Goal: Check status: Check status

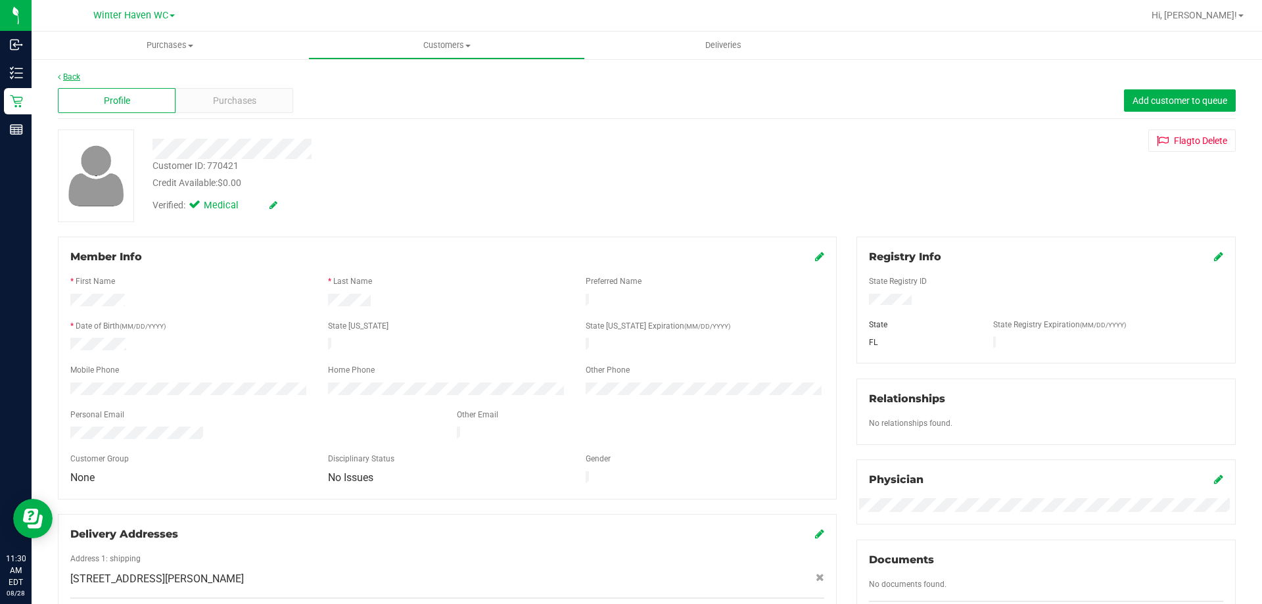
click at [73, 72] on link "Back" at bounding box center [69, 76] width 22 height 9
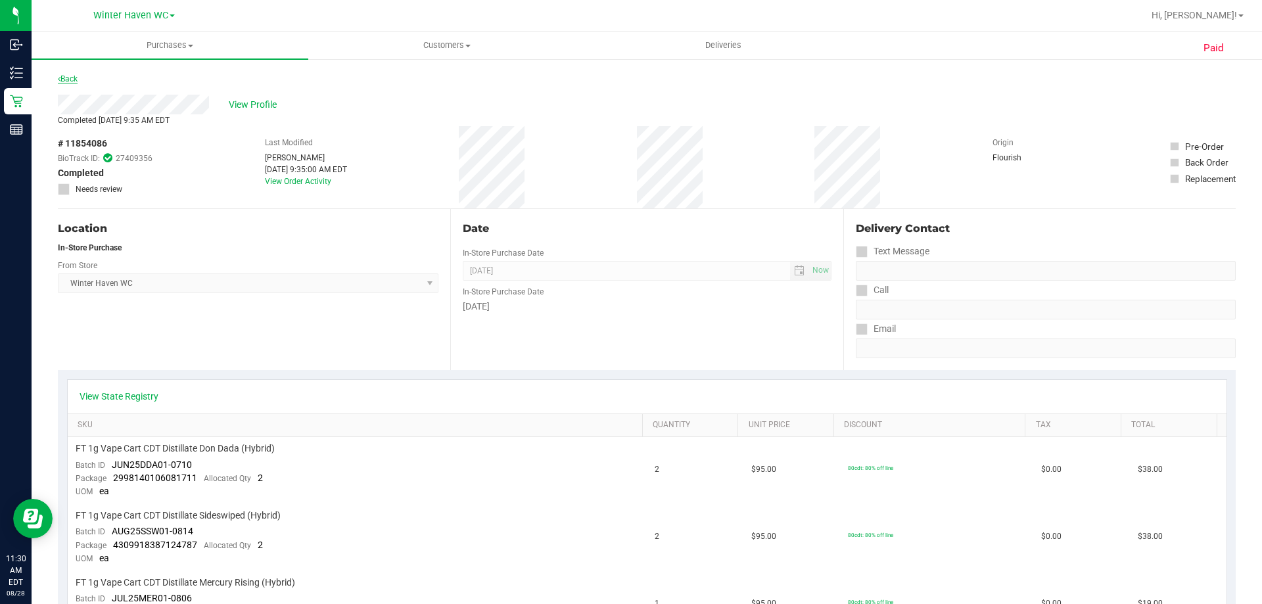
click at [70, 81] on link "Back" at bounding box center [68, 78] width 20 height 9
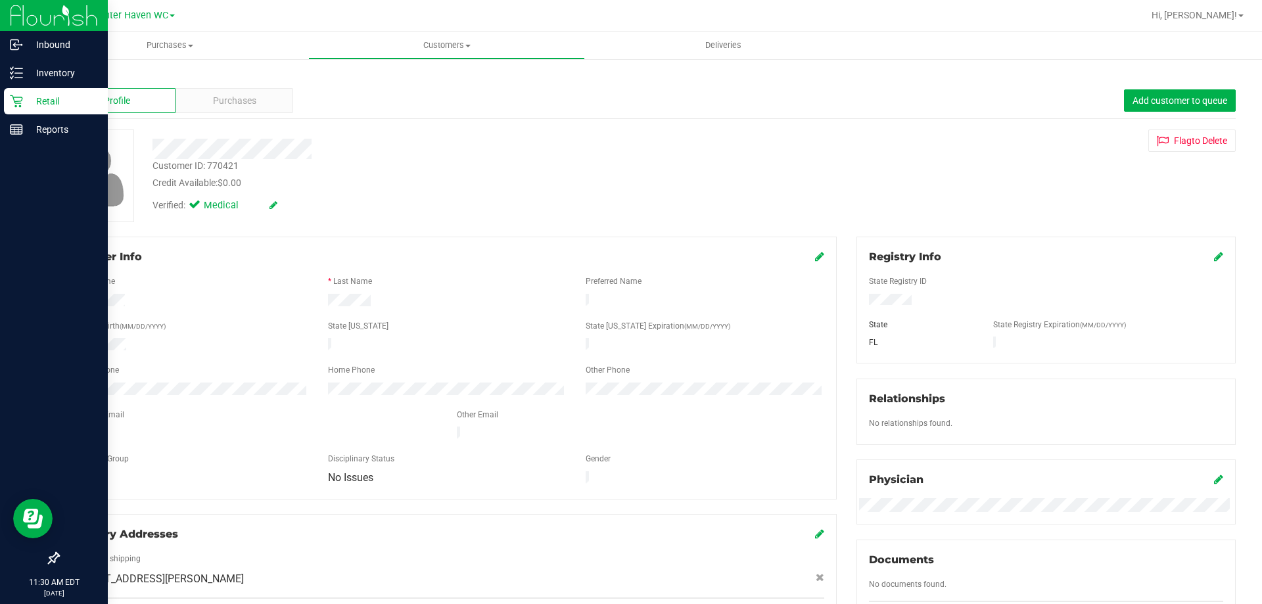
click at [45, 106] on p "Retail" at bounding box center [62, 101] width 79 height 16
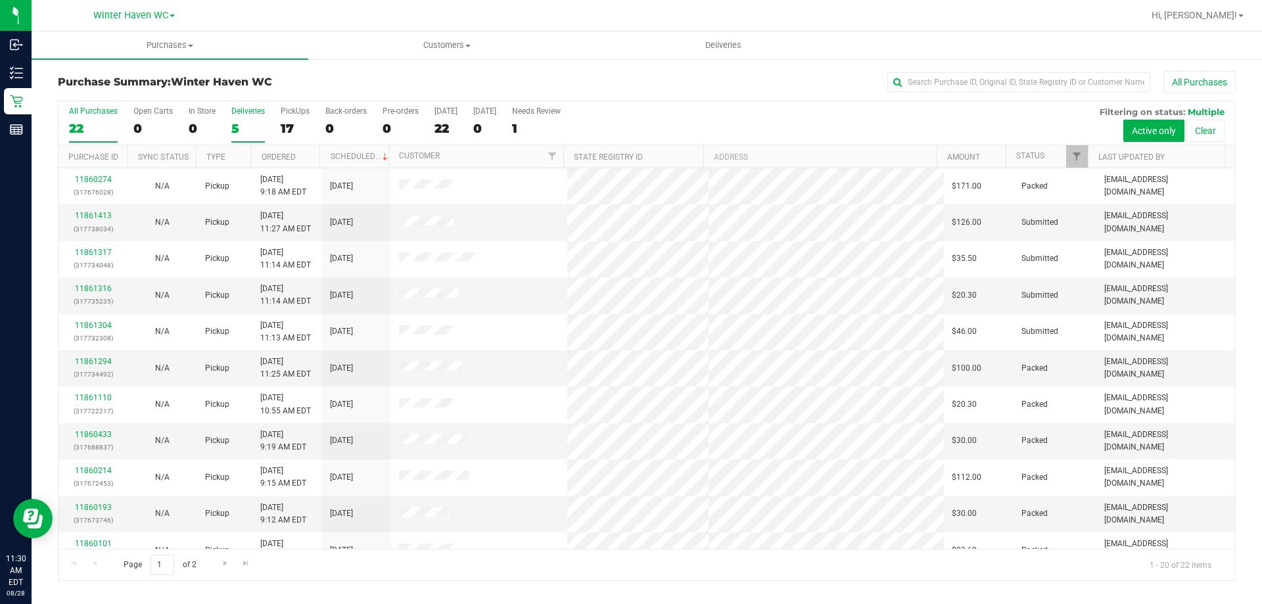
click at [233, 131] on div "5" at bounding box center [248, 128] width 34 height 15
click at [0, 0] on input "Deliveries 5" at bounding box center [0, 0] width 0 height 0
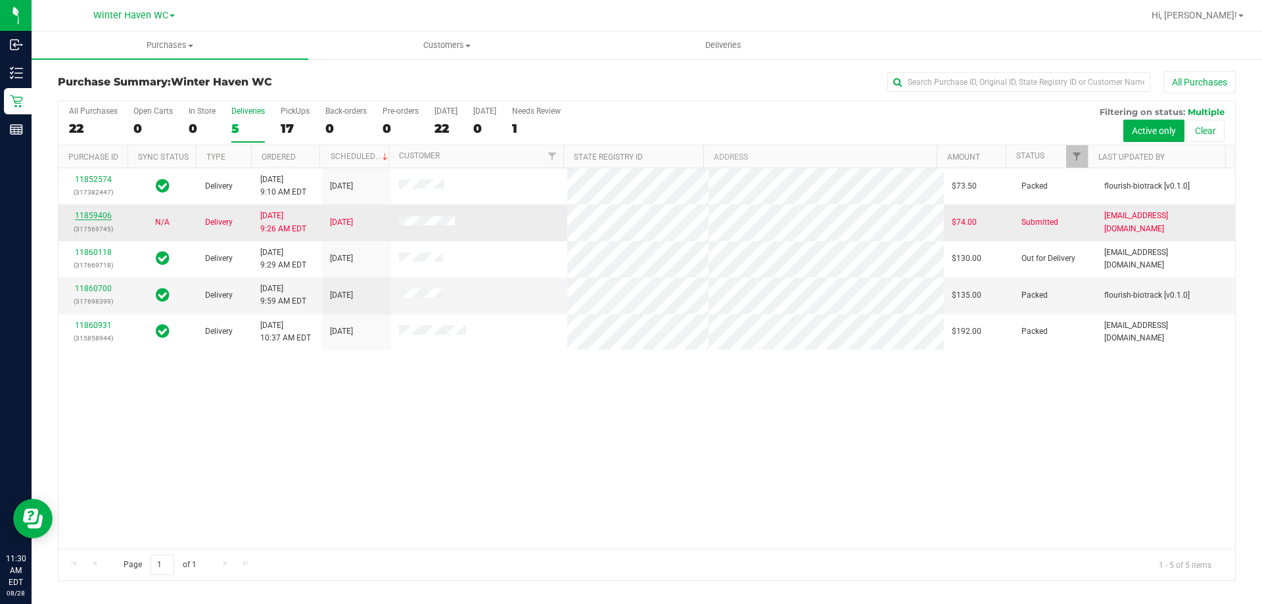
click at [87, 216] on link "11859406" at bounding box center [93, 215] width 37 height 9
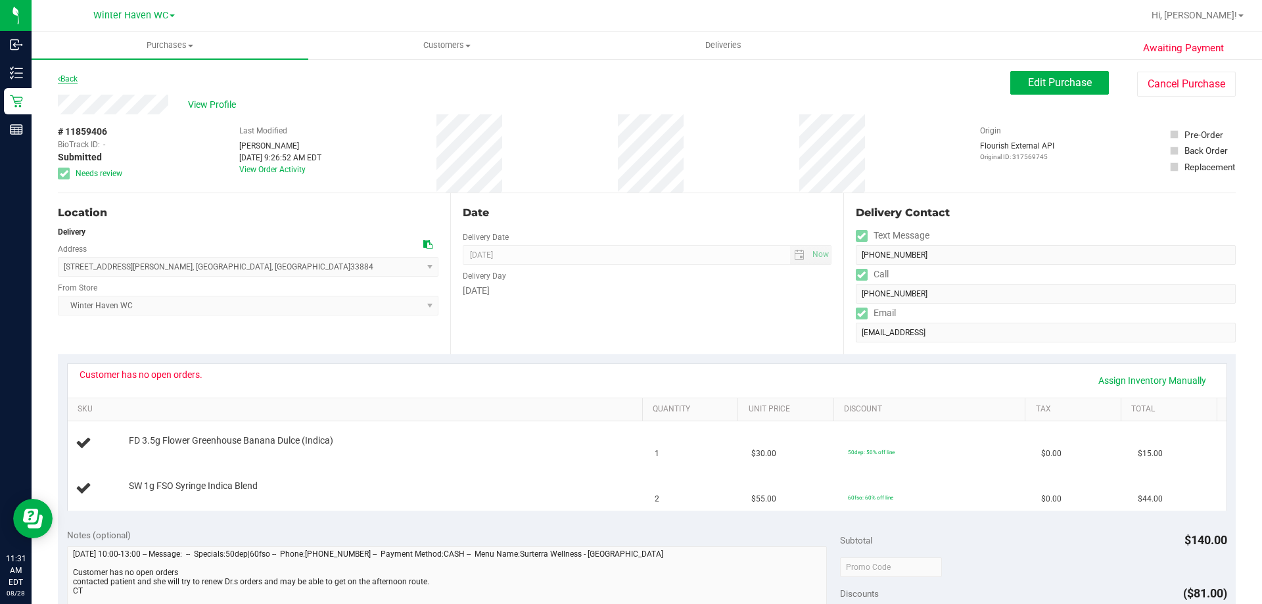
click at [78, 79] on link "Back" at bounding box center [68, 78] width 20 height 9
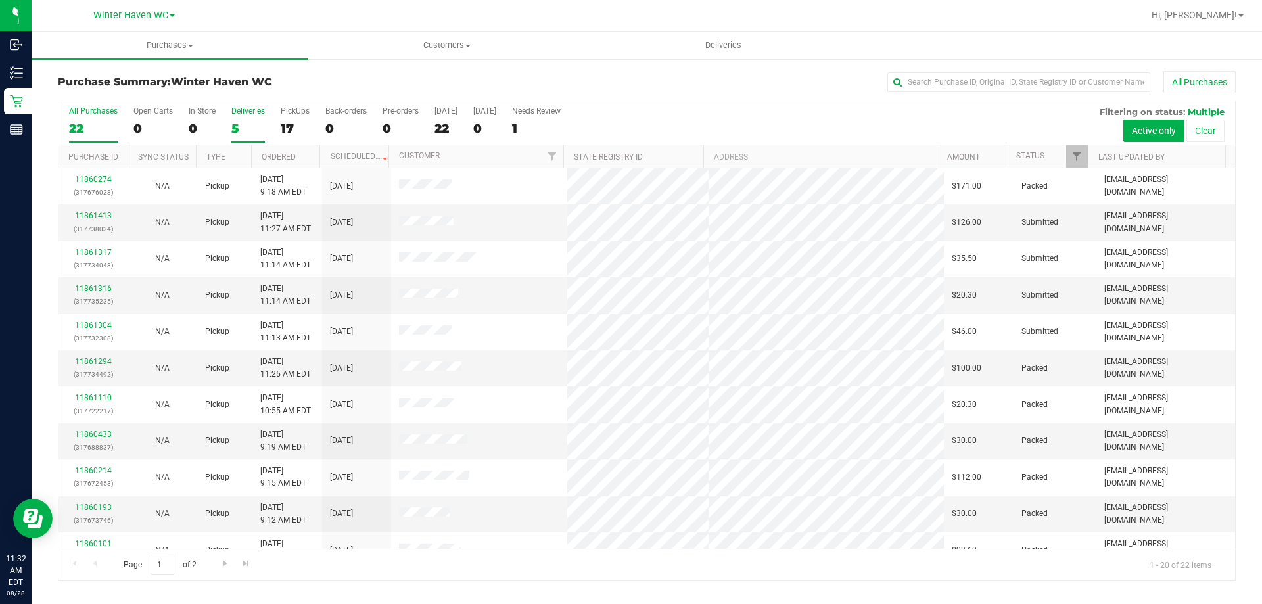
click at [236, 126] on div "5" at bounding box center [248, 128] width 34 height 15
click at [0, 0] on input "Deliveries 5" at bounding box center [0, 0] width 0 height 0
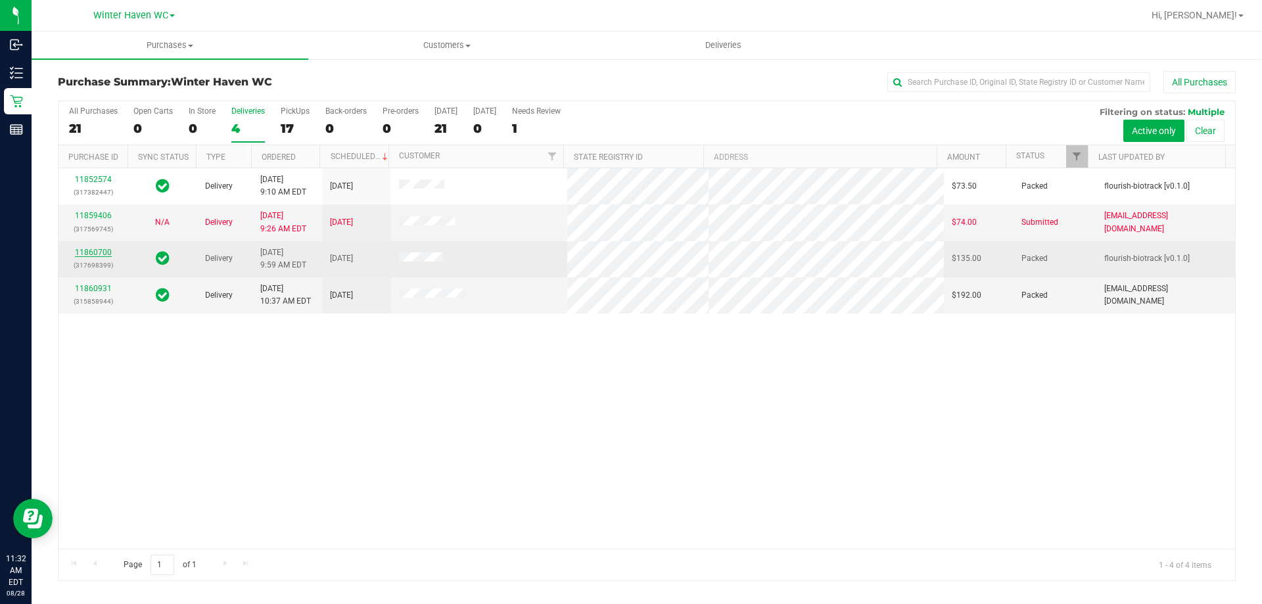
click at [90, 251] on link "11860700" at bounding box center [93, 252] width 37 height 9
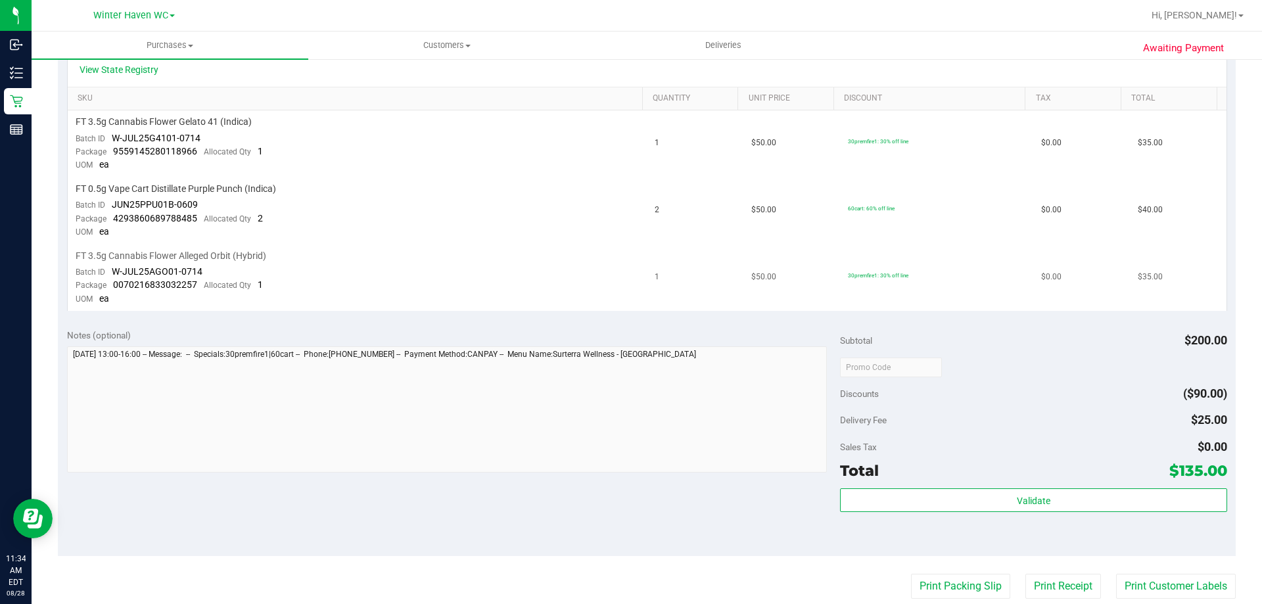
scroll to position [263, 0]
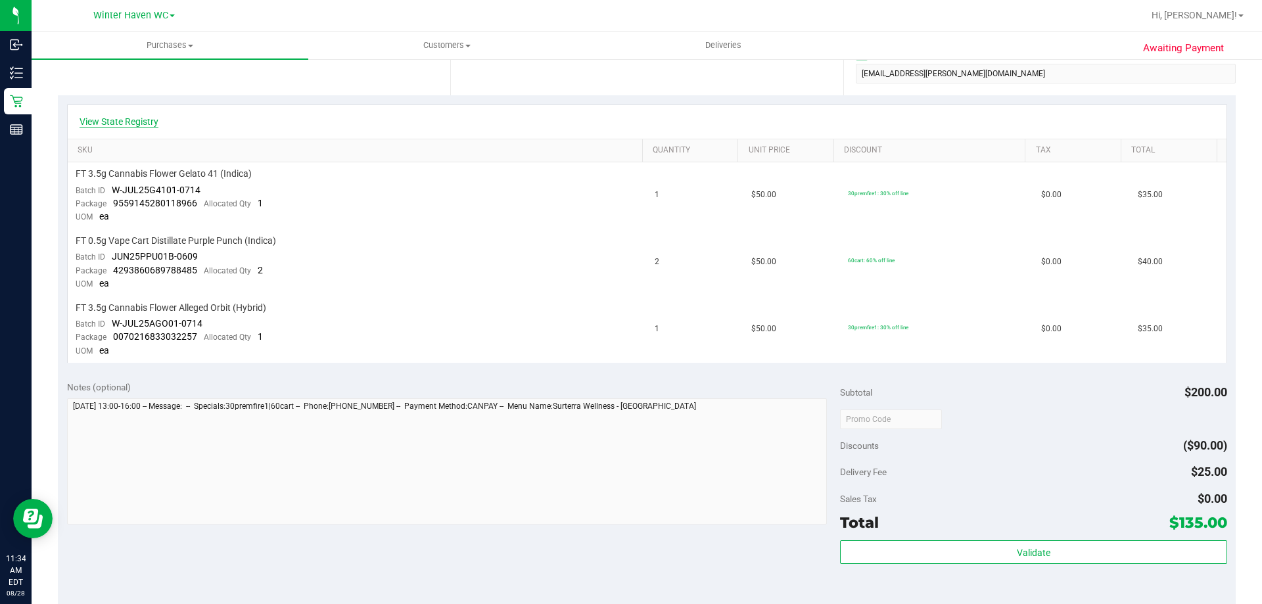
click at [133, 124] on link "View State Registry" at bounding box center [119, 121] width 79 height 13
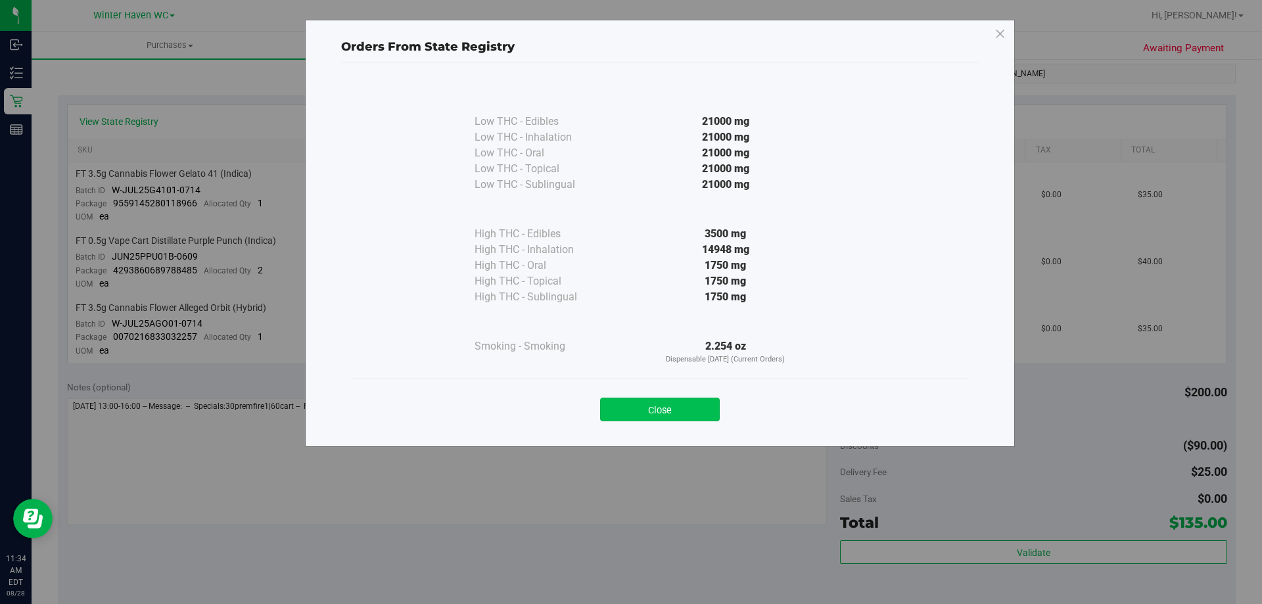
click at [676, 404] on button "Close" at bounding box center [660, 410] width 120 height 24
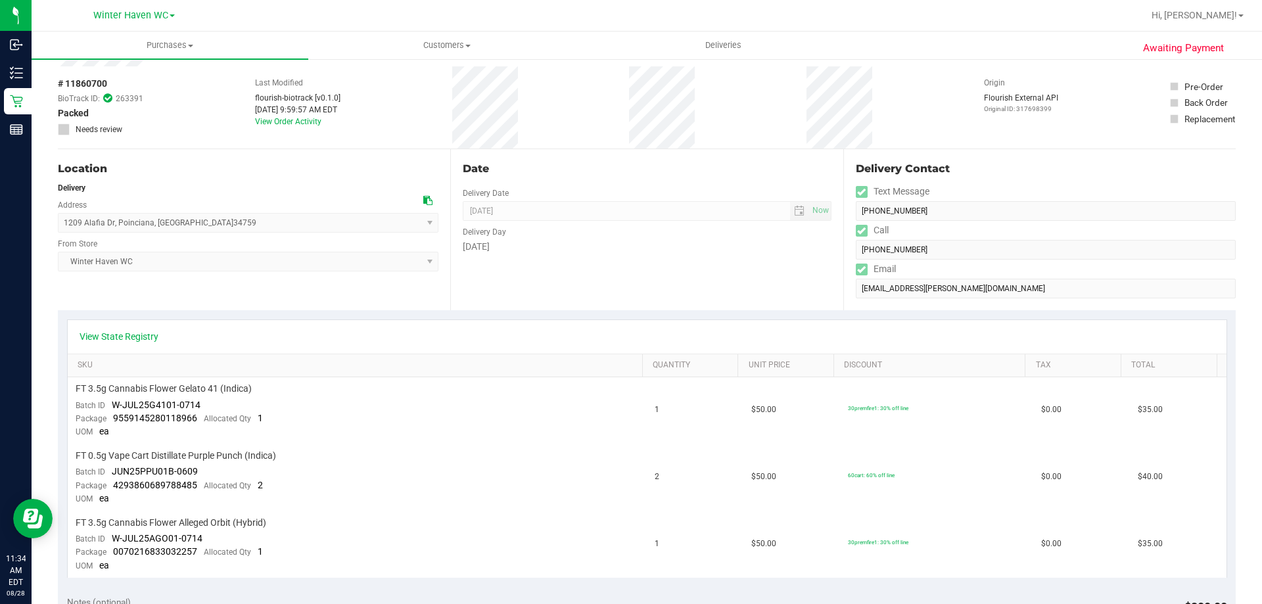
scroll to position [0, 0]
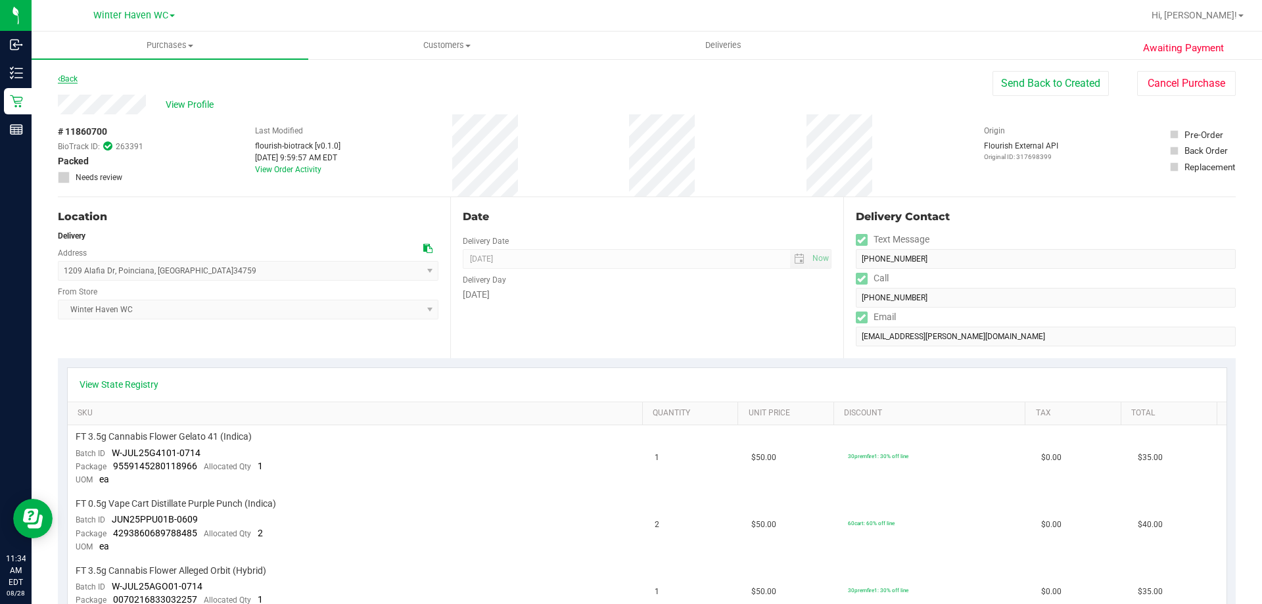
click at [73, 75] on link "Back" at bounding box center [68, 78] width 20 height 9
